Goal: Check status: Check status

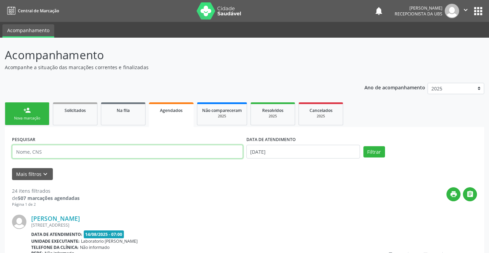
click at [150, 152] on input "text" at bounding box center [127, 152] width 231 height 14
type input "700008438575700"
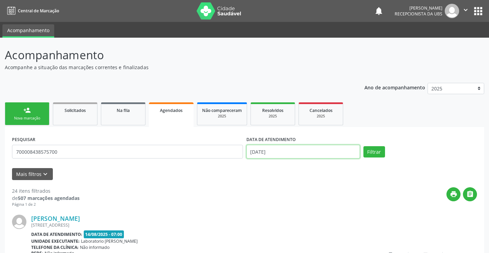
click at [280, 155] on input "[DATE]" at bounding box center [302, 152] width 113 height 14
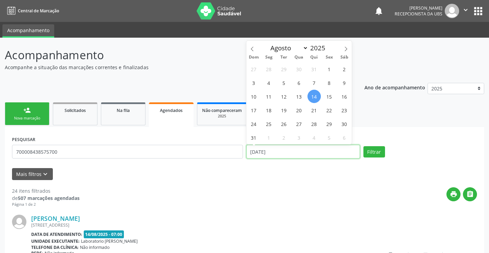
click at [281, 154] on input "[DATE]" at bounding box center [302, 152] width 113 height 14
click at [280, 154] on input "[DATE]" at bounding box center [302, 152] width 113 height 14
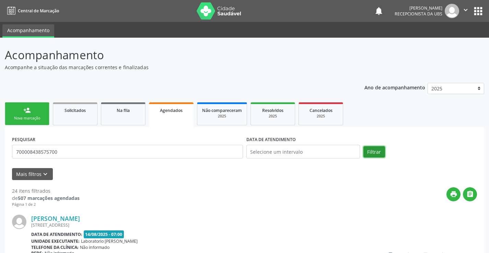
click at [369, 153] on button "Filtrar" at bounding box center [374, 152] width 22 height 12
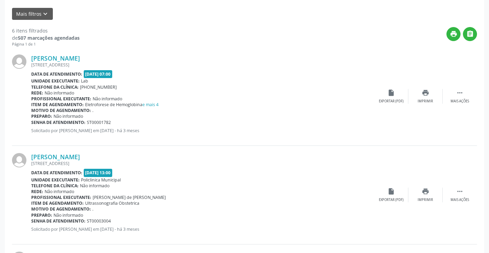
scroll to position [173, 0]
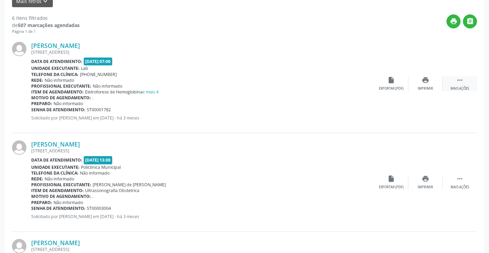
click at [458, 83] on icon "" at bounding box center [460, 80] width 8 height 8
click at [358, 82] on icon "print" at bounding box center [357, 80] width 8 height 8
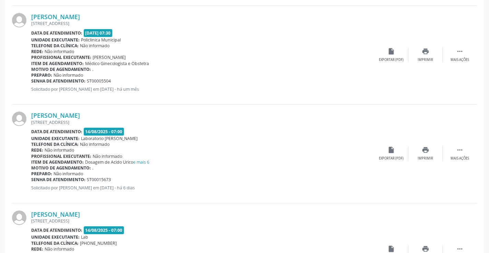
scroll to position [437, 0]
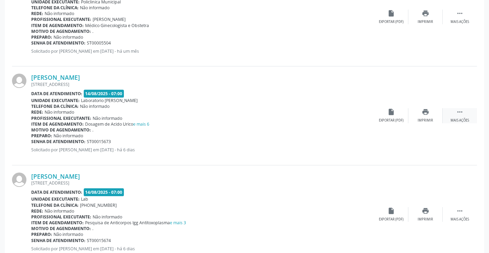
click at [461, 113] on icon "" at bounding box center [460, 112] width 8 height 8
click at [354, 116] on icon "print" at bounding box center [357, 112] width 8 height 8
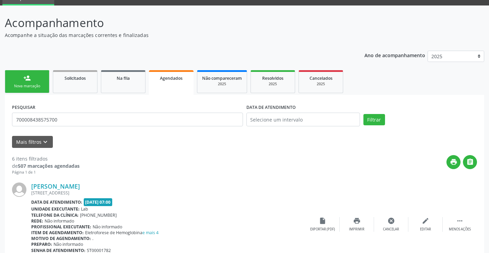
scroll to position [0, 0]
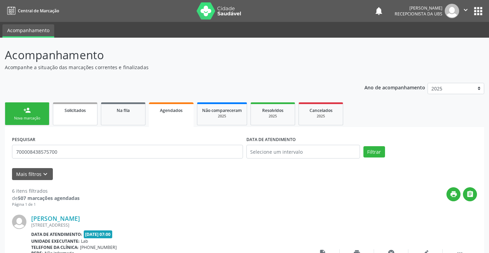
click at [75, 121] on link "Solicitados" at bounding box center [75, 114] width 45 height 23
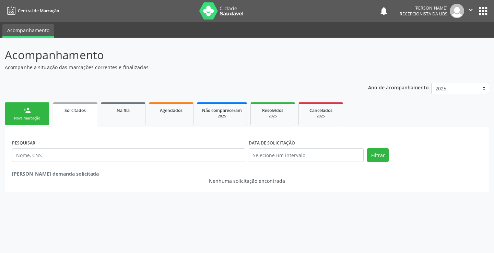
click at [35, 120] on div "Nova marcação" at bounding box center [27, 118] width 34 height 5
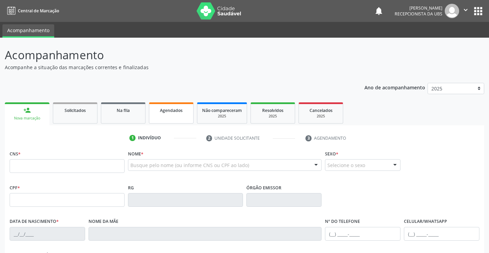
click at [161, 116] on link "Agendados" at bounding box center [171, 113] width 45 height 21
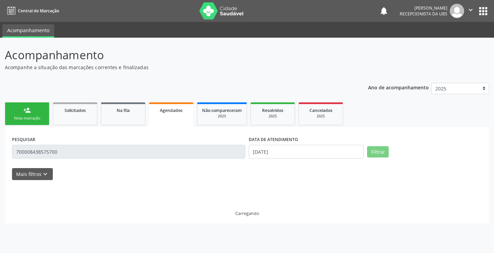
click at [118, 161] on div "PESQUISAR 700008438575700" at bounding box center [128, 148] width 237 height 29
click at [117, 159] on div "PESQUISAR 700008438575700" at bounding box center [128, 148] width 237 height 29
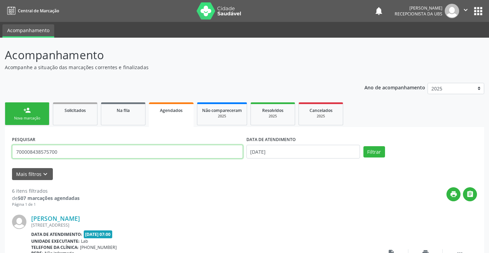
click at [99, 148] on input "700008438575700" at bounding box center [127, 152] width 231 height 14
type input "7"
type input "700409975727744"
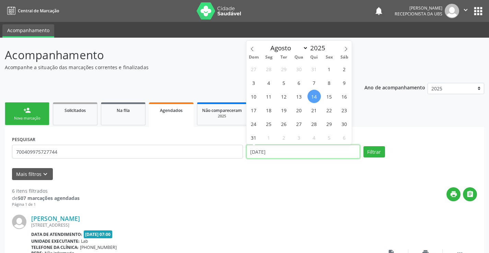
click at [288, 154] on input "[DATE]" at bounding box center [302, 152] width 113 height 14
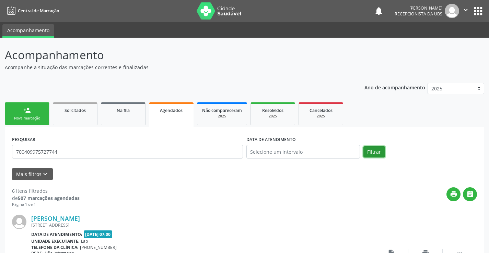
click at [370, 153] on button "Filtrar" at bounding box center [374, 152] width 22 height 12
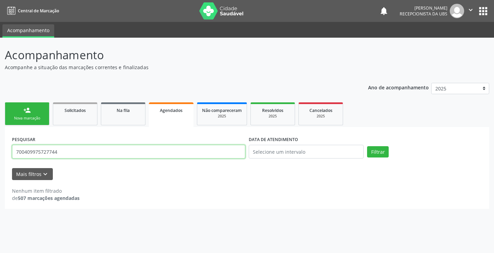
click at [100, 153] on input "700409975727744" at bounding box center [128, 152] width 233 height 14
type input "7"
type input "[PERSON_NAME]"
click at [371, 153] on button "Filtrar" at bounding box center [378, 152] width 22 height 12
